Goal: Task Accomplishment & Management: Manage account settings

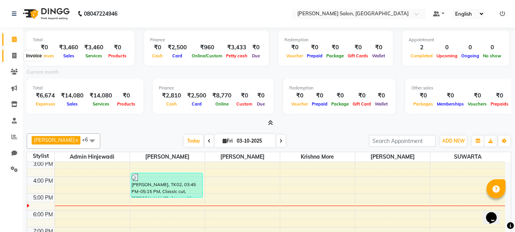
click at [11, 55] on span at bounding box center [14, 56] width 13 height 9
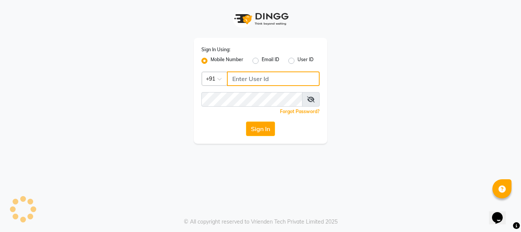
type input "9145515199"
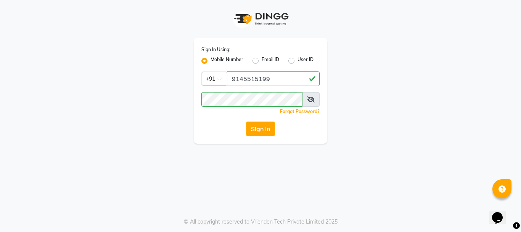
drag, startPoint x: 263, startPoint y: 129, endPoint x: 225, endPoint y: 119, distance: 39.2
click at [263, 128] on button "Sign In" at bounding box center [260, 128] width 29 height 14
